Goal: Check status: Check status

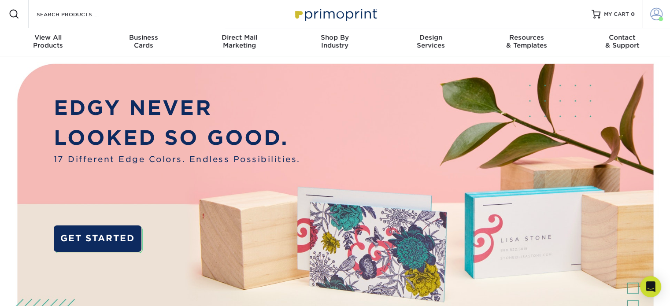
click at [659, 14] on span at bounding box center [656, 14] width 12 height 12
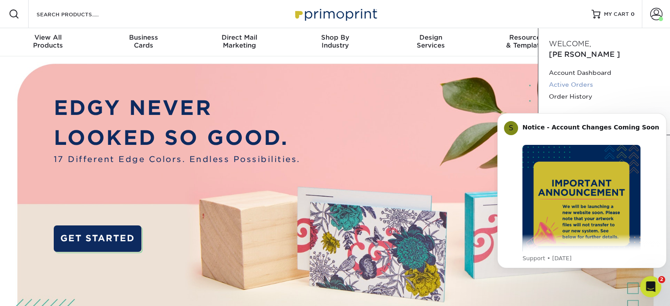
click at [579, 79] on link "Active Orders" at bounding box center [604, 85] width 111 height 12
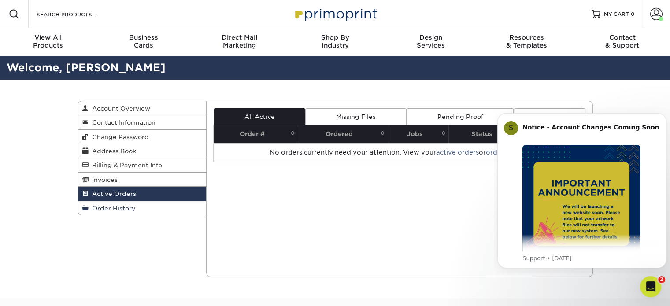
click at [110, 208] on span "Order History" at bounding box center [112, 208] width 47 height 7
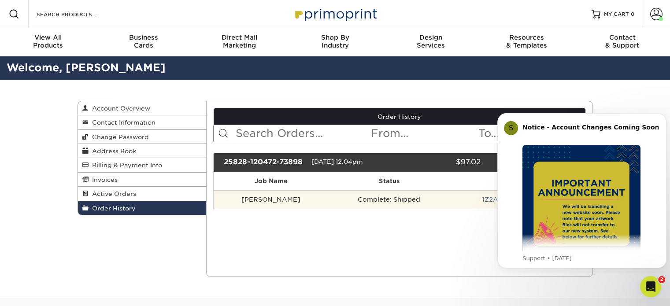
click at [254, 201] on td "[PERSON_NAME]" at bounding box center [271, 199] width 115 height 19
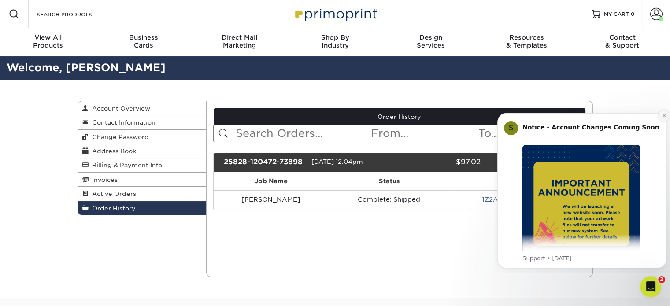
click at [662, 116] on icon "Dismiss notification" at bounding box center [664, 115] width 5 height 5
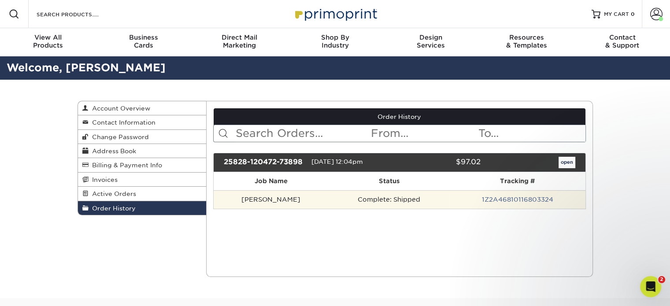
click at [248, 202] on td "Carson" at bounding box center [271, 199] width 115 height 19
click at [247, 199] on td "Carson" at bounding box center [271, 199] width 115 height 19
click at [338, 207] on td "Complete: Shipped" at bounding box center [389, 199] width 121 height 19
click at [344, 199] on td "Complete: Shipped" at bounding box center [389, 199] width 121 height 19
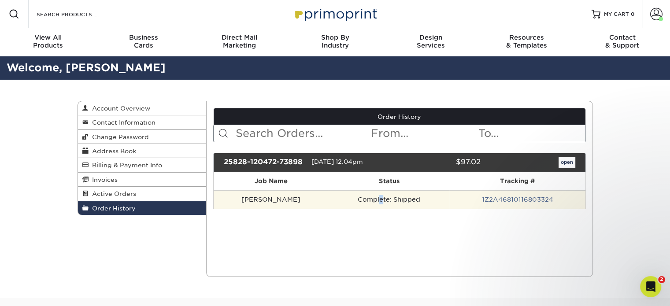
drag, startPoint x: 349, startPoint y: 197, endPoint x: 563, endPoint y: 197, distance: 214.2
click at [350, 197] on td "Complete: Shipped" at bounding box center [389, 199] width 121 height 19
click at [575, 195] on td "1Z2A46810116803324" at bounding box center [518, 199] width 136 height 19
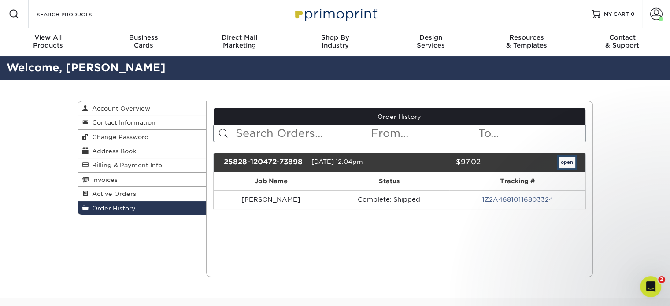
click at [570, 162] on link "open" at bounding box center [567, 162] width 17 height 11
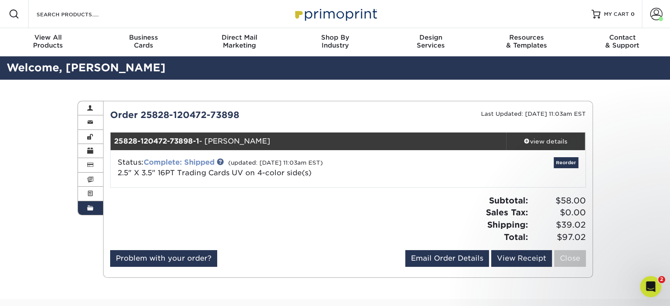
click at [173, 162] on link "Complete: Shipped" at bounding box center [179, 162] width 71 height 8
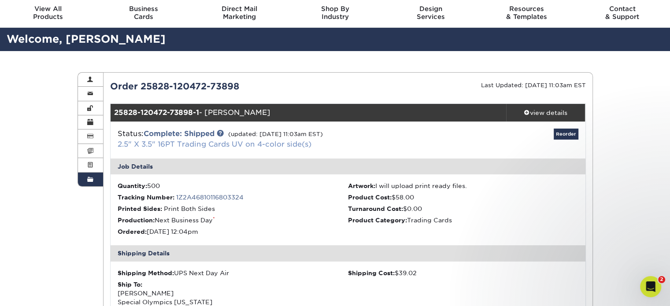
scroll to position [44, 0]
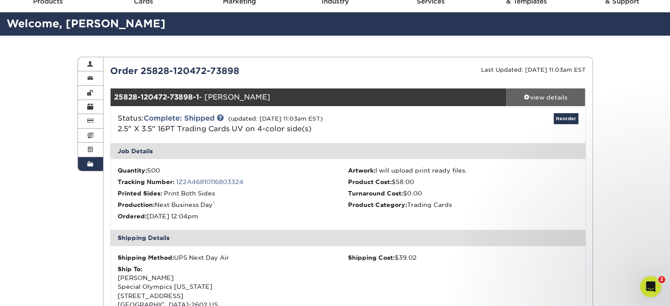
click at [528, 89] on link "view details" at bounding box center [545, 98] width 79 height 18
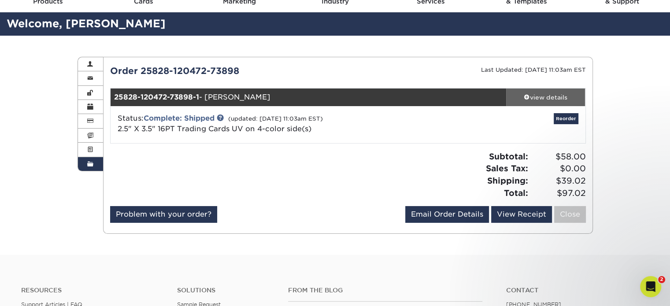
click at [525, 91] on link "view details" at bounding box center [545, 98] width 79 height 18
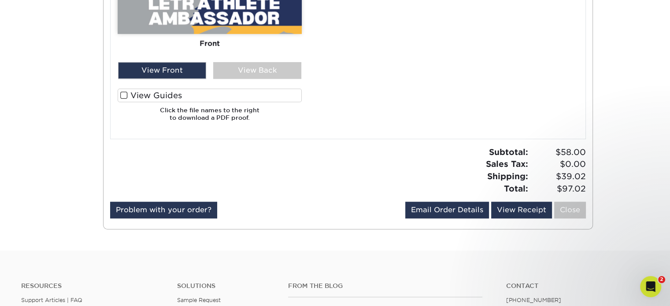
scroll to position [661, 0]
